Goal: Find specific page/section: Find specific page/section

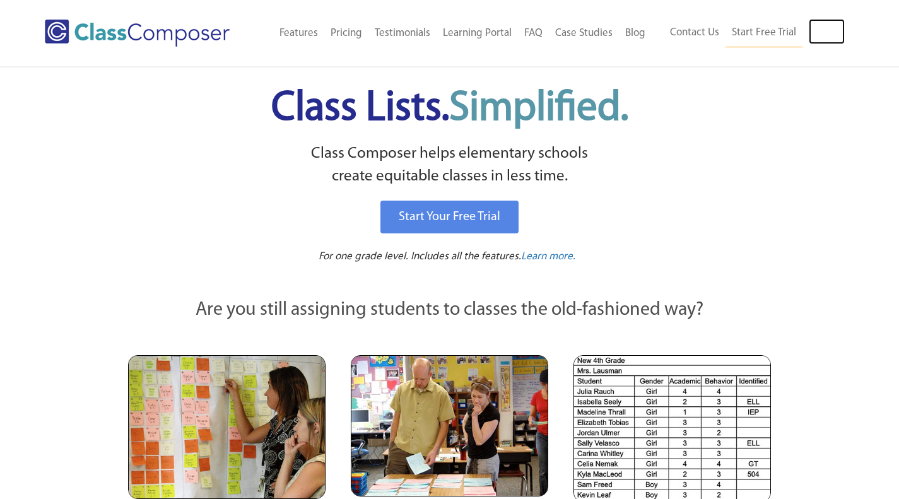
click at [815, 32] on link "Log In" at bounding box center [827, 31] width 36 height 25
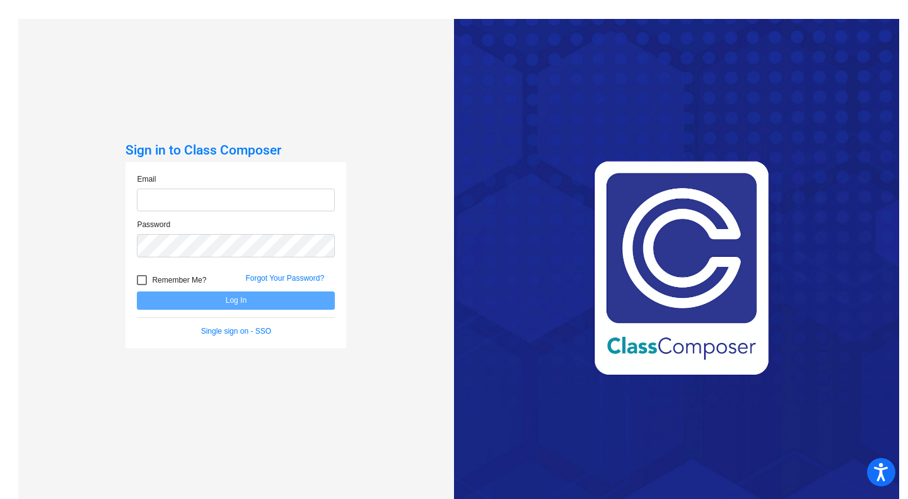
type input "kfliflet@ceres.k12.ca.us"
click at [266, 298] on button "Log In" at bounding box center [236, 300] width 198 height 18
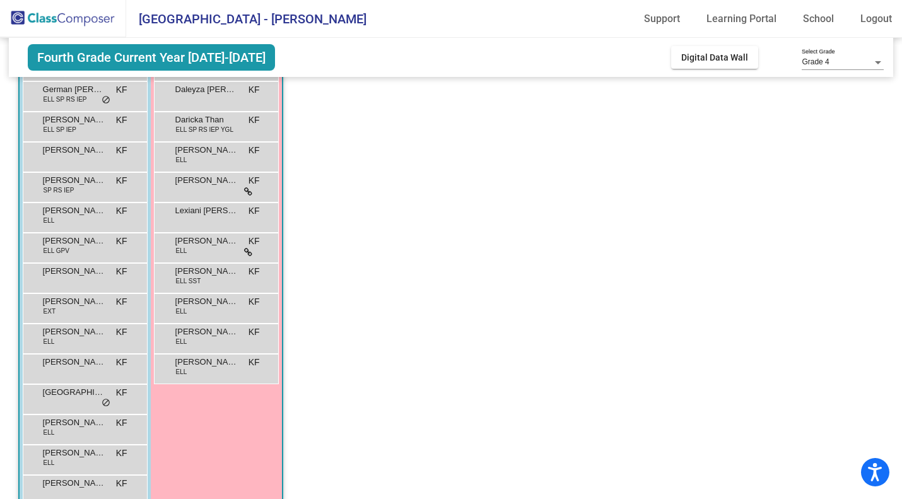
scroll to position [298, 0]
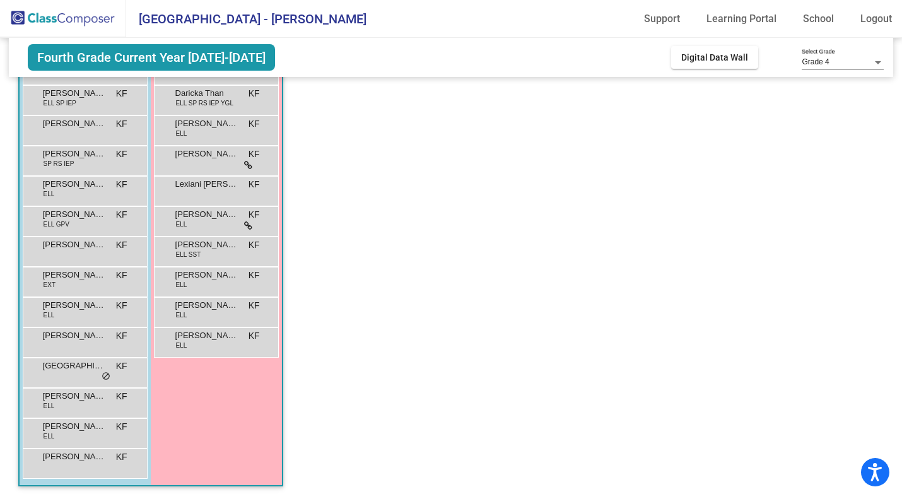
click at [201, 220] on span "Lilliana Rego" at bounding box center [206, 214] width 63 height 13
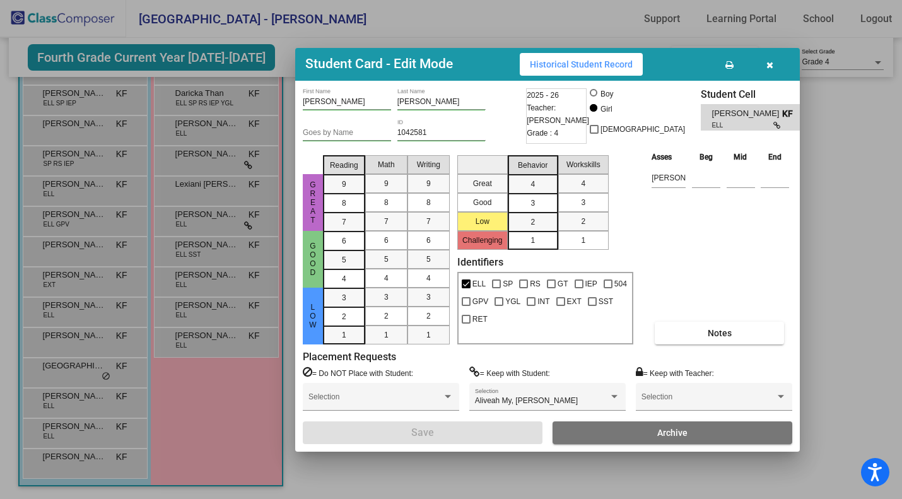
click at [581, 63] on span "Historical Student Record" at bounding box center [581, 64] width 103 height 10
